Goal: Transaction & Acquisition: Purchase product/service

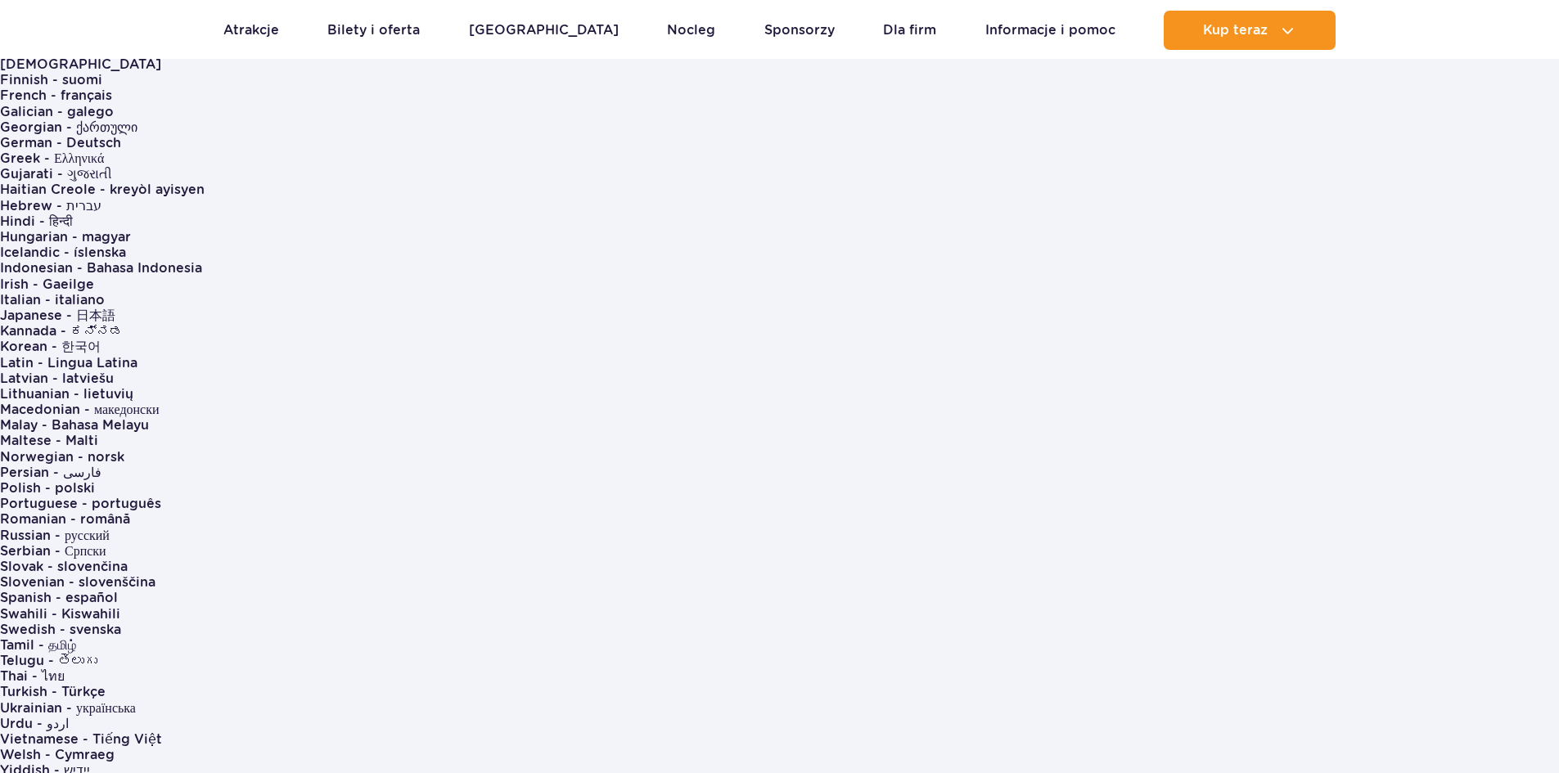
scroll to position [327, 0]
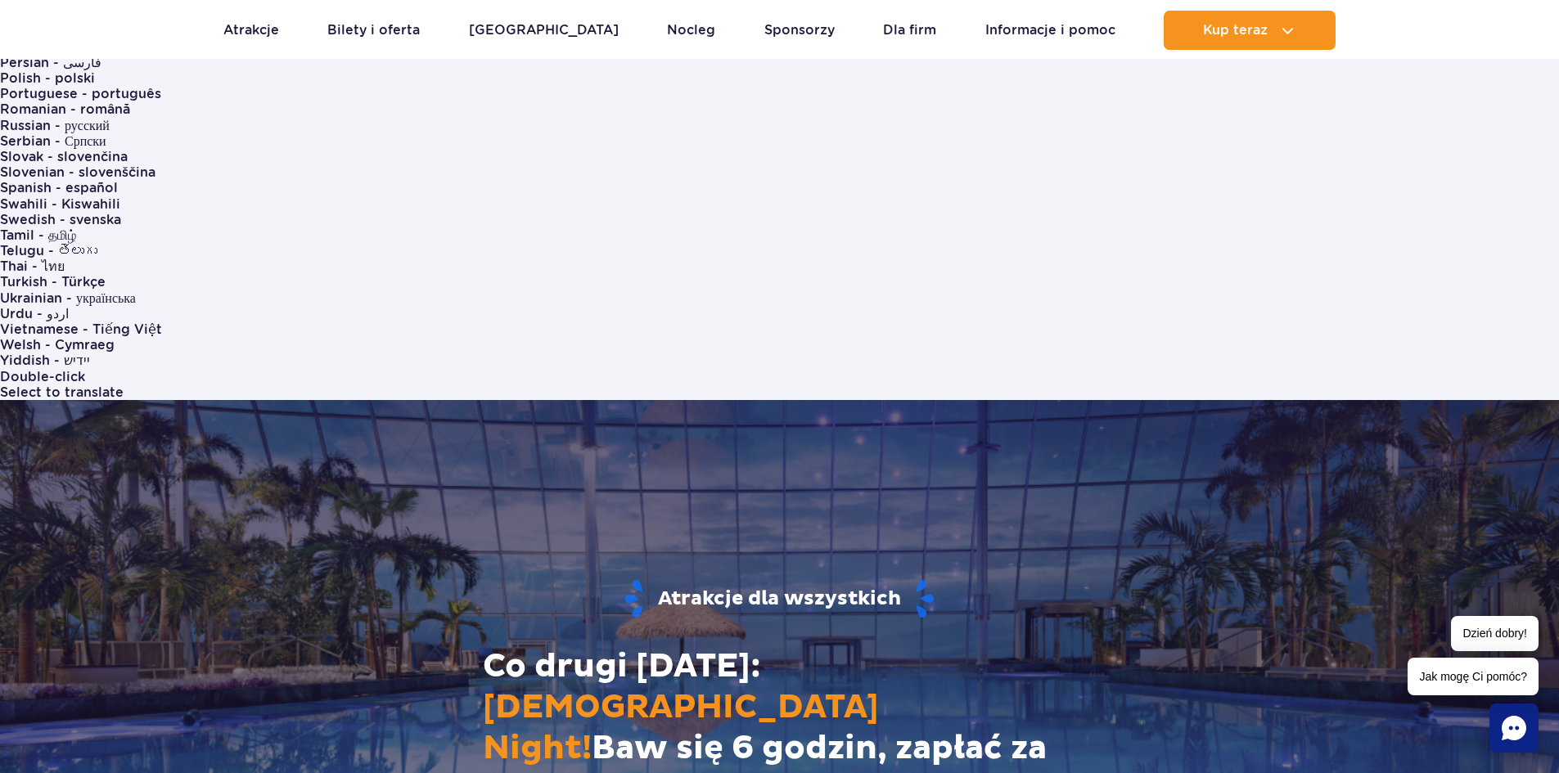
scroll to position [737, 0]
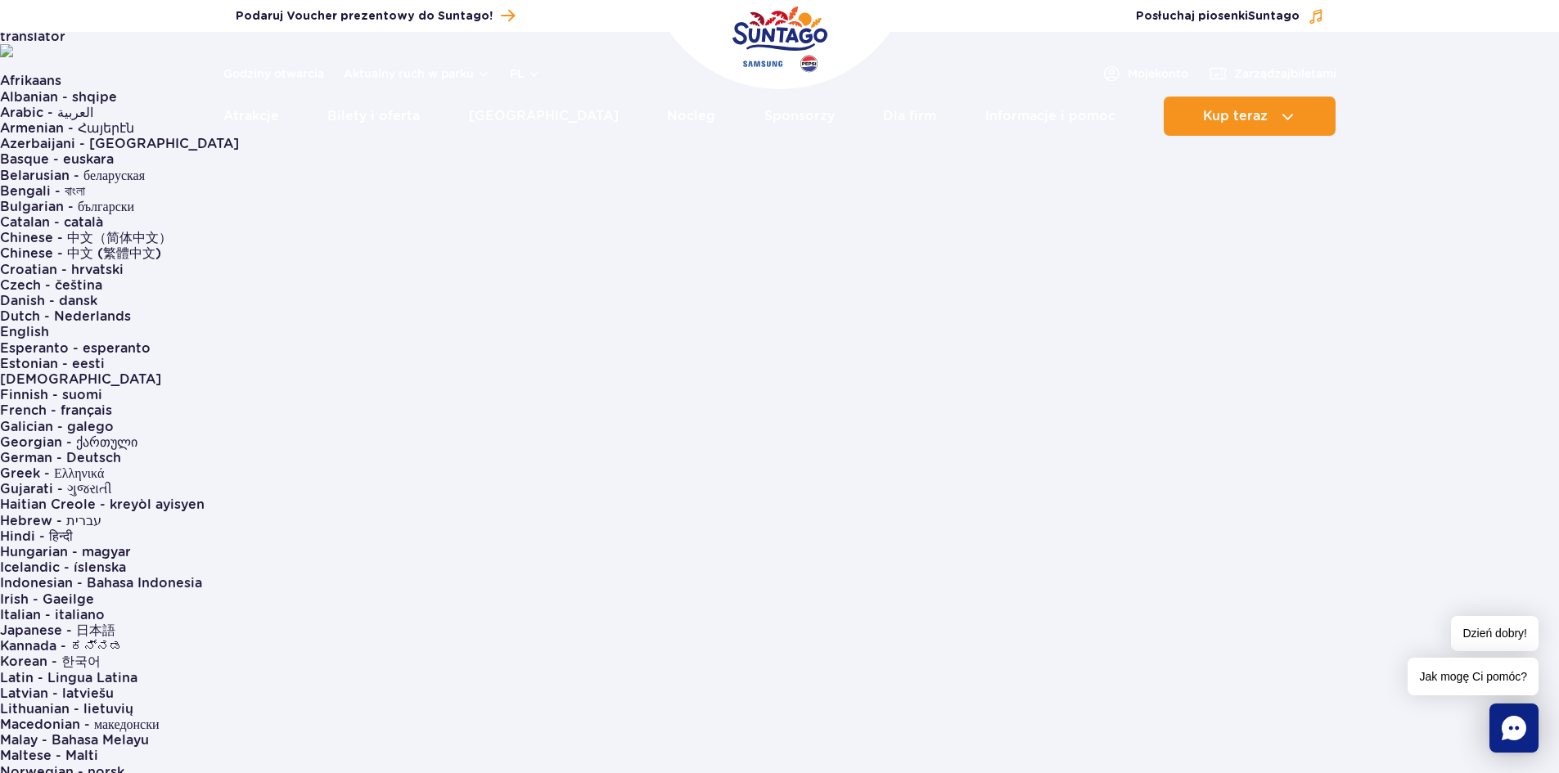
scroll to position [0, 0]
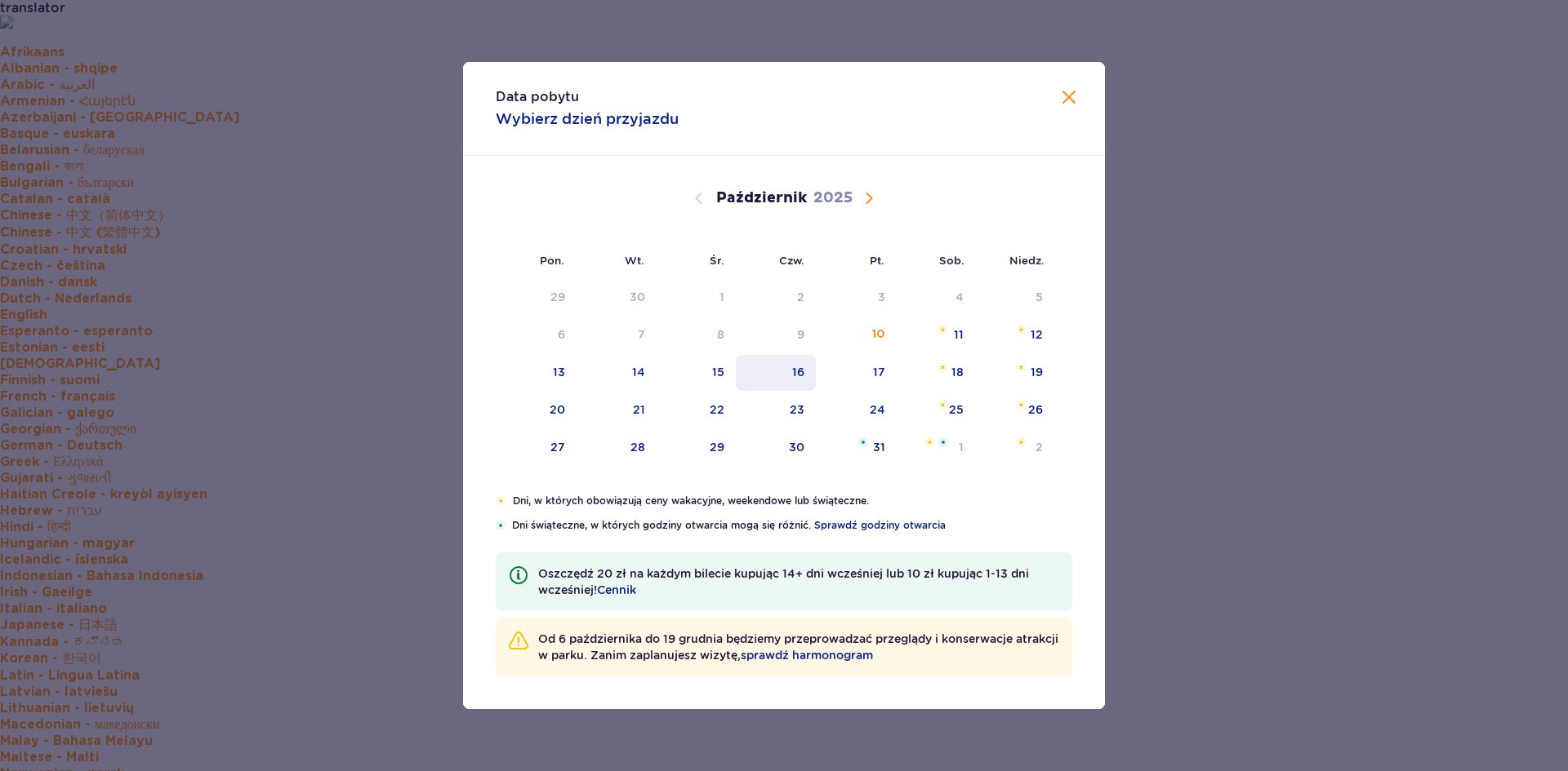
click at [785, 366] on div "16" at bounding box center [775, 373] width 81 height 36
type input "16.10.25"
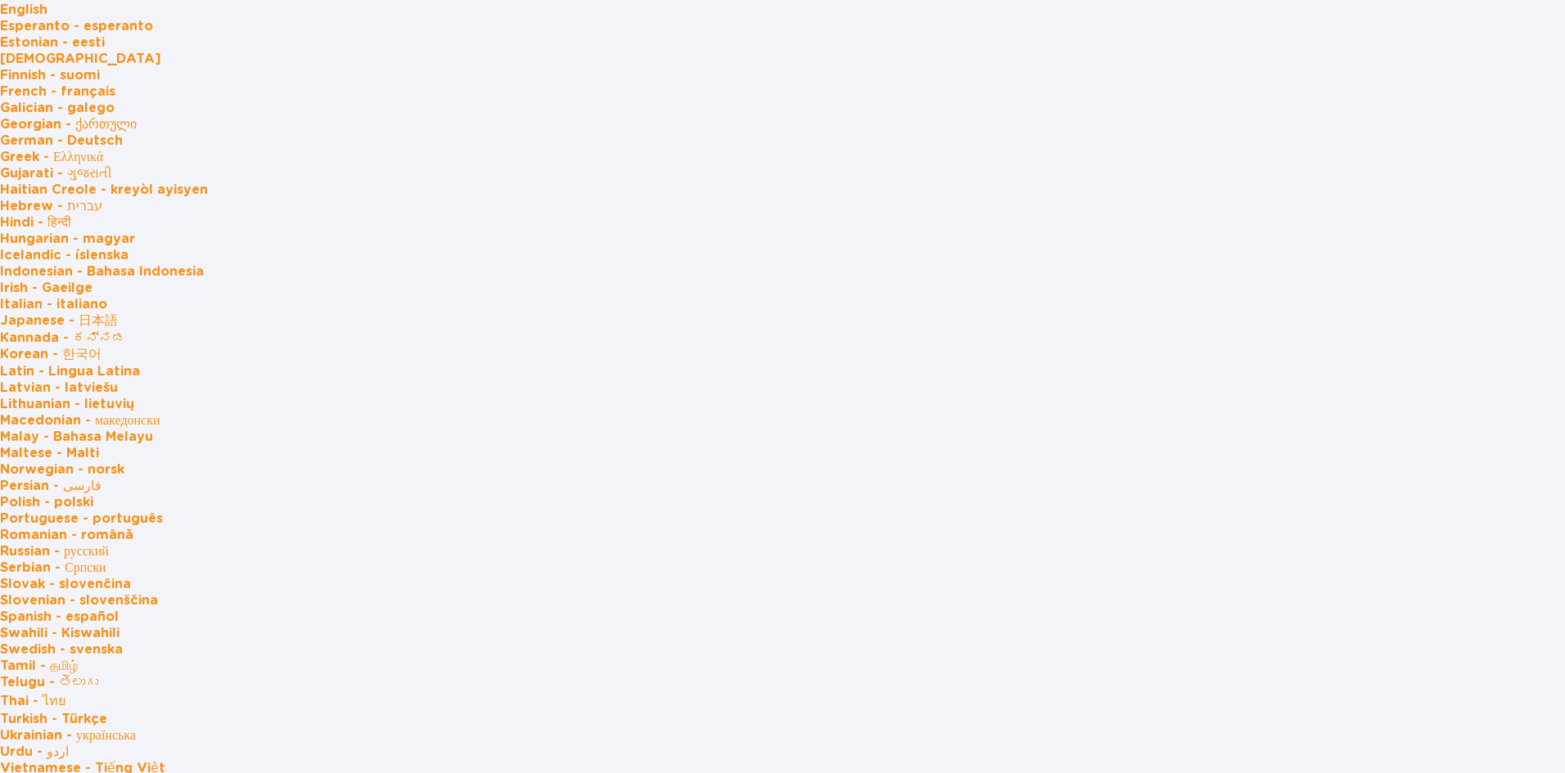
scroll to position [312, 0]
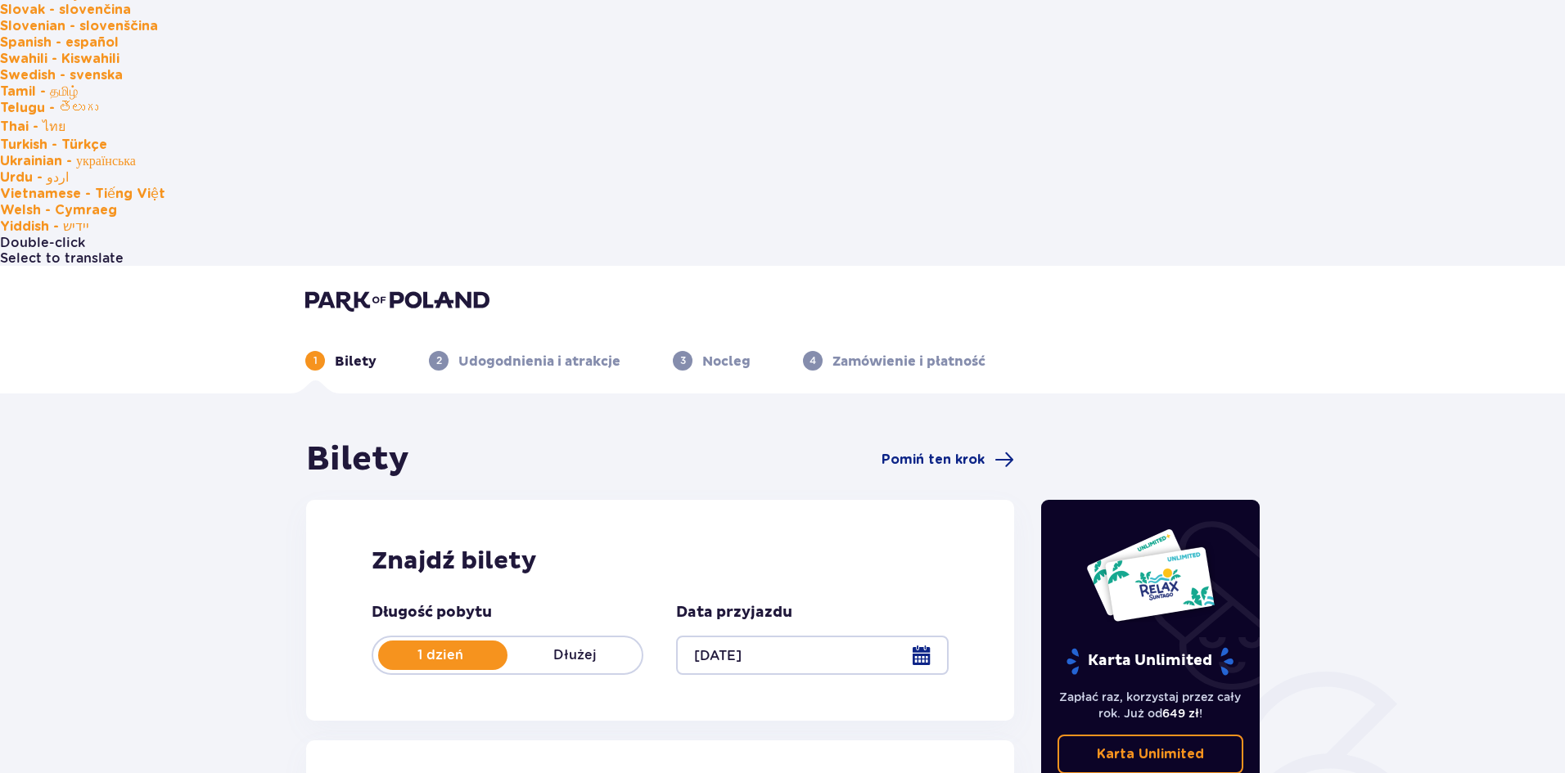
scroll to position [882, 0]
radio input "true"
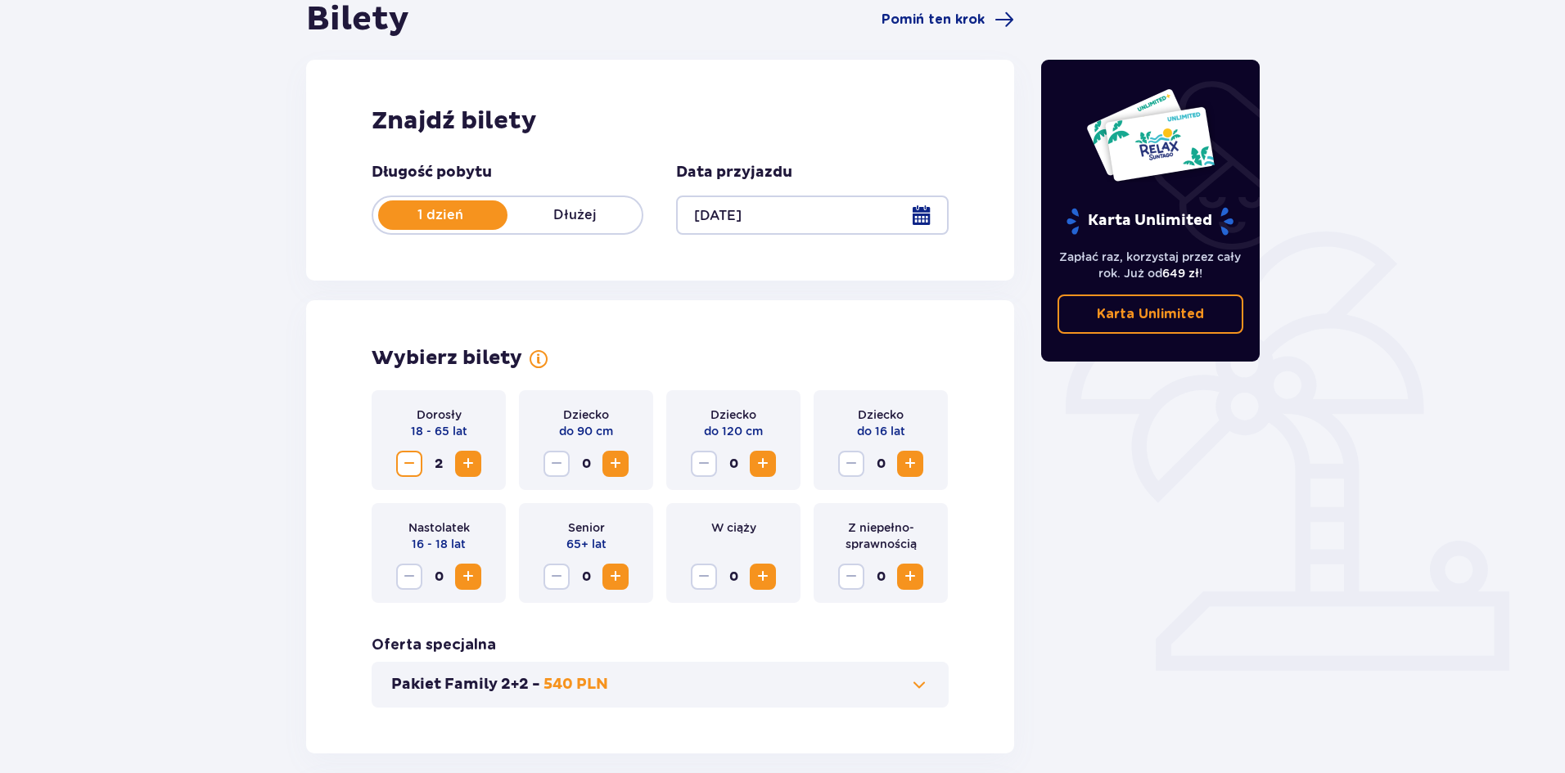
scroll to position [1351, 0]
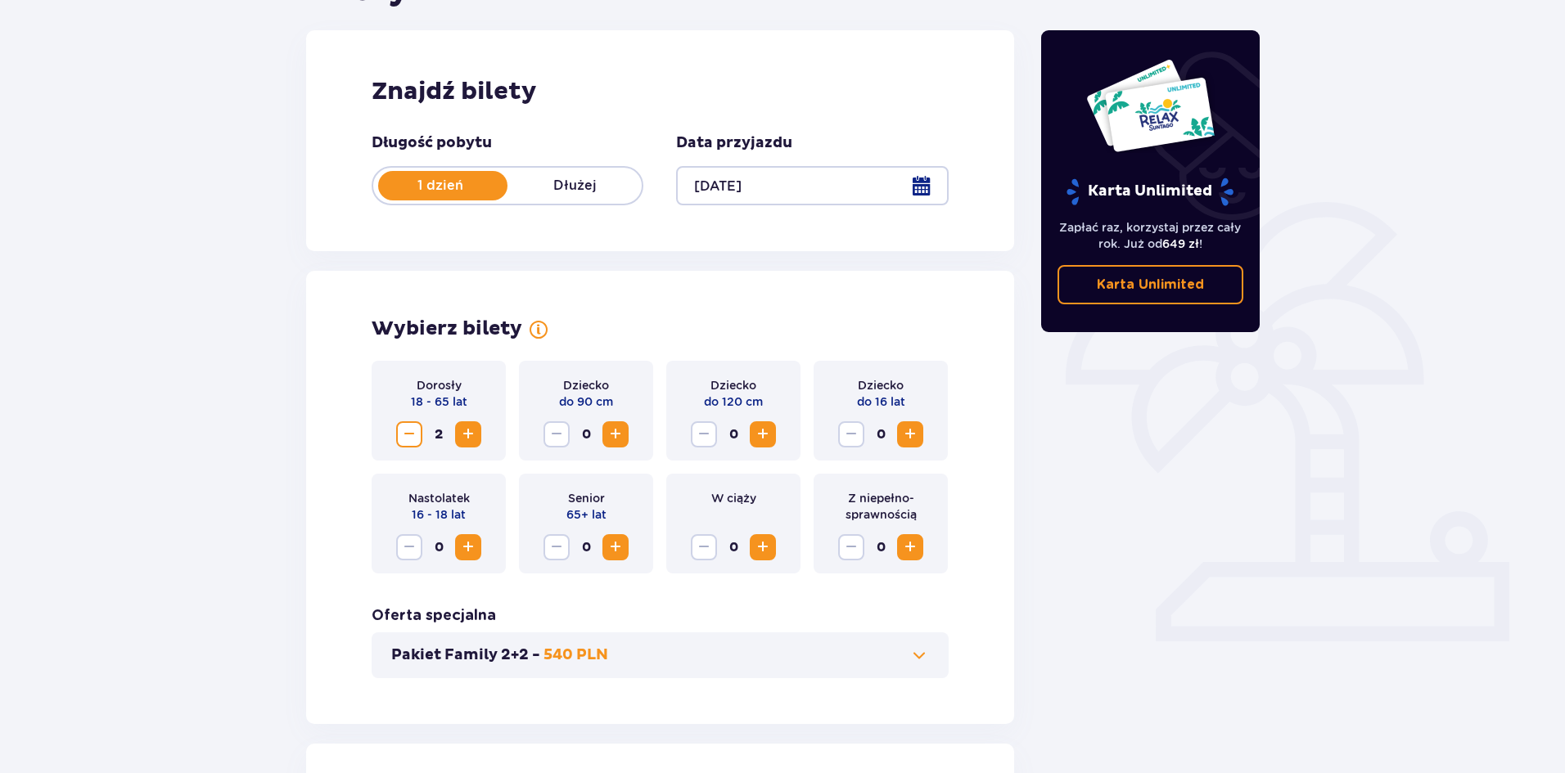
radio input "true"
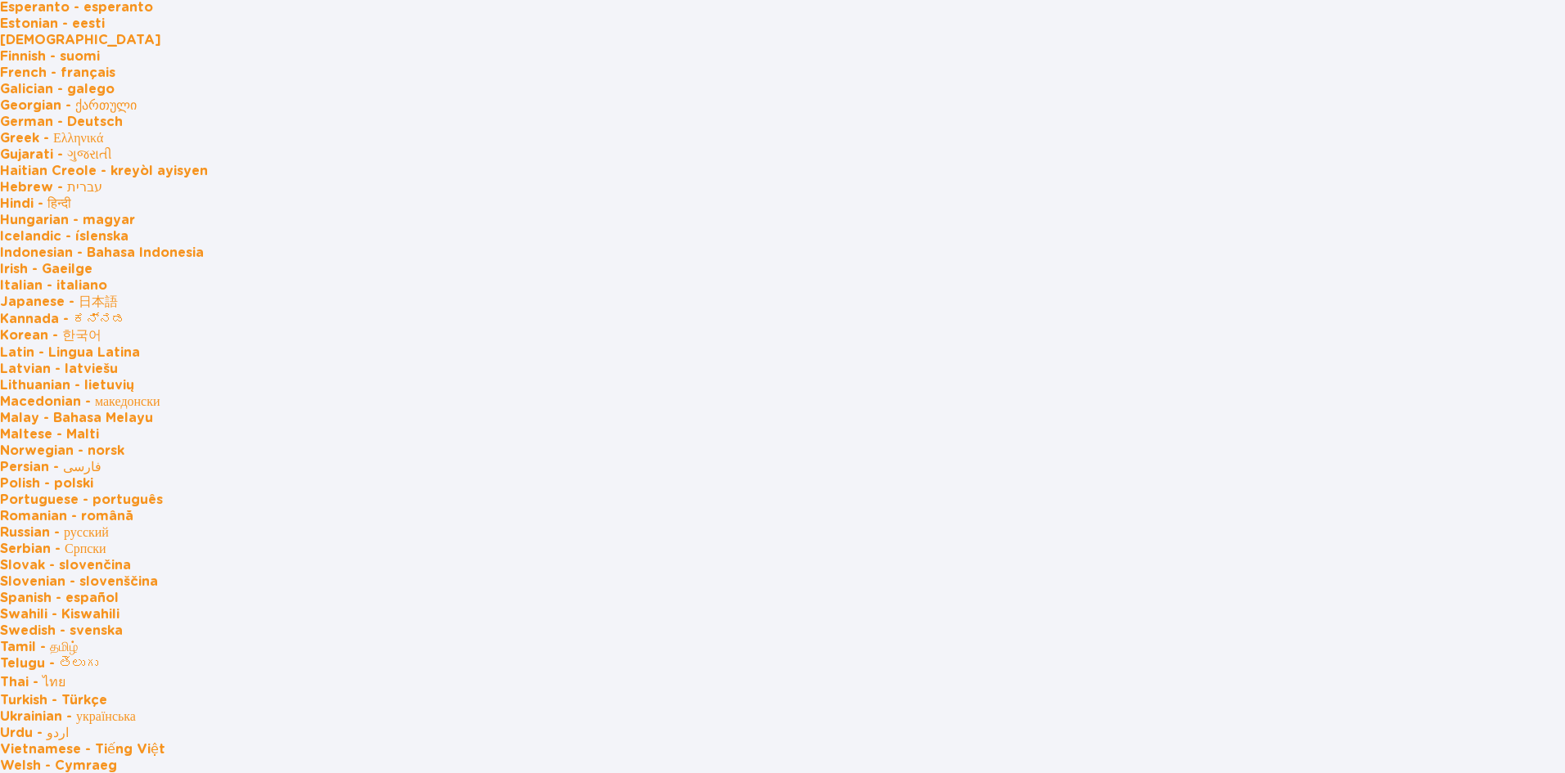
scroll to position [164, 0]
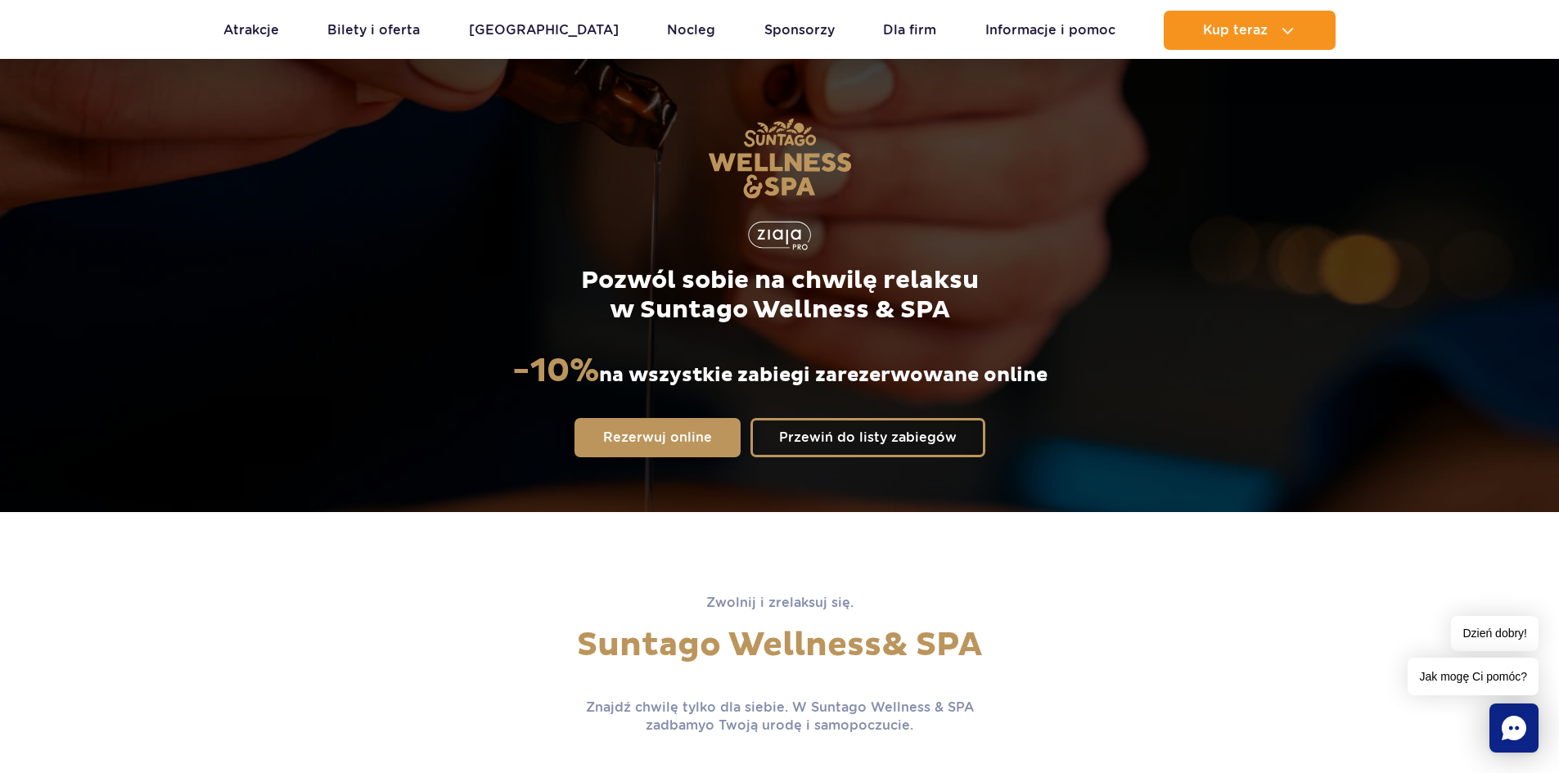
scroll to position [1228, 0]
